Goal: Task Accomplishment & Management: Manage account settings

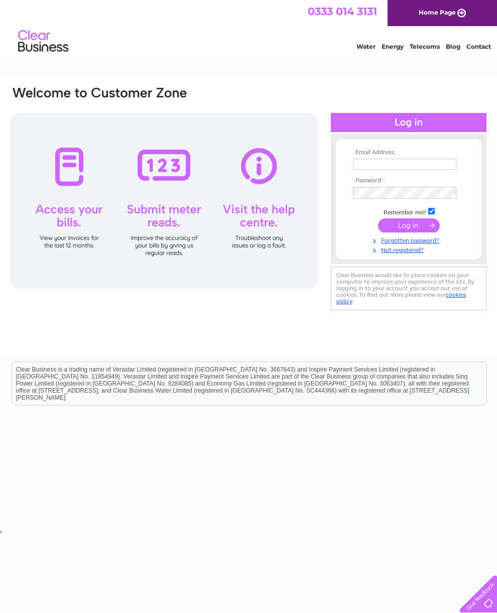
click at [414, 163] on input "text" at bounding box center [404, 164] width 103 height 11
click at [419, 166] on input "text" at bounding box center [405, 165] width 104 height 12
click at [441, 166] on input "text" at bounding box center [405, 165] width 104 height 12
click at [417, 171] on input "text" at bounding box center [405, 165] width 104 height 12
type input "iangregorjoiners@hotmail.co.uk"
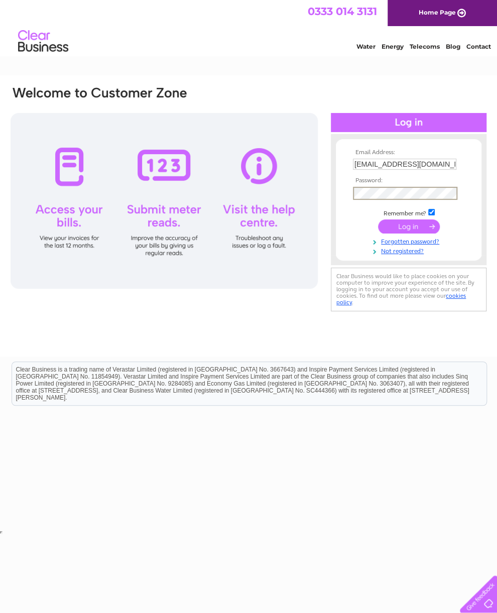
click at [416, 225] on input "submit" at bounding box center [409, 227] width 62 height 14
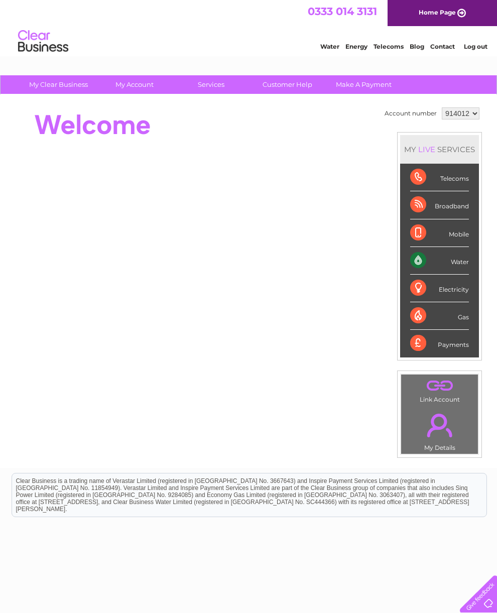
click at [442, 275] on div "Water" at bounding box center [439, 261] width 59 height 28
click at [139, 59] on html "0333 014 3131 Home Page Water Energy Telecoms Blog Contact Log out" at bounding box center [248, 29] width 497 height 59
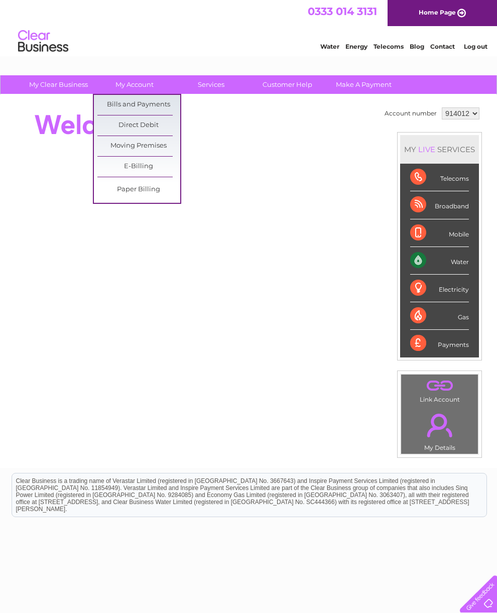
click at [121, 100] on link "Bills and Payments" at bounding box center [138, 105] width 83 height 20
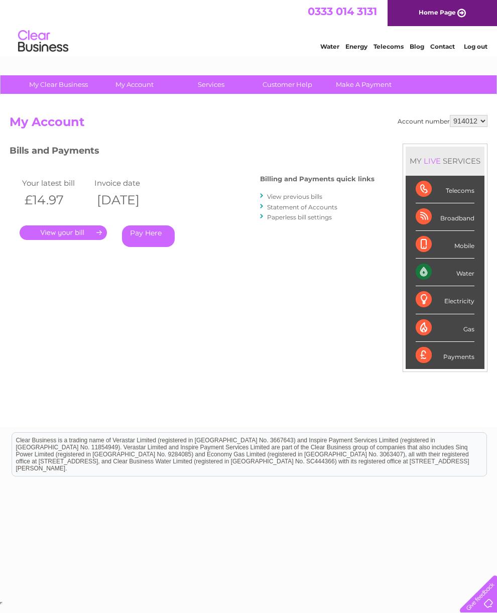
click at [80, 238] on link "." at bounding box center [63, 233] width 87 height 15
